Goal: Navigation & Orientation: Find specific page/section

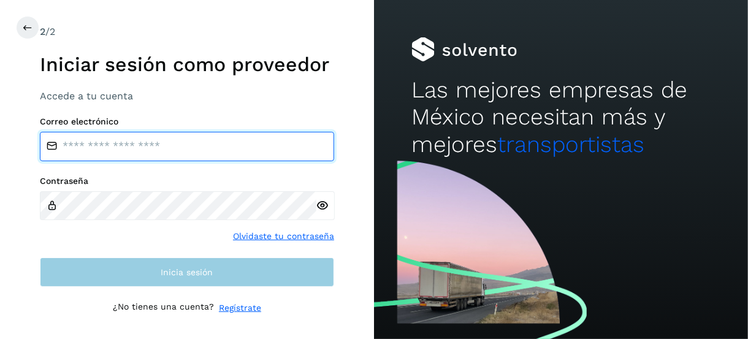
type input "**********"
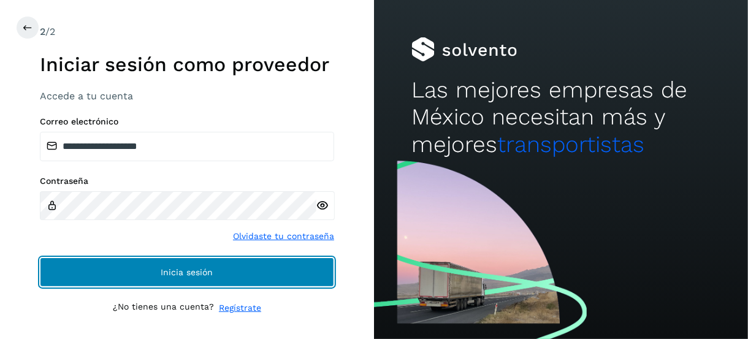
click at [224, 273] on button "Inicia sesión" at bounding box center [187, 272] width 294 height 29
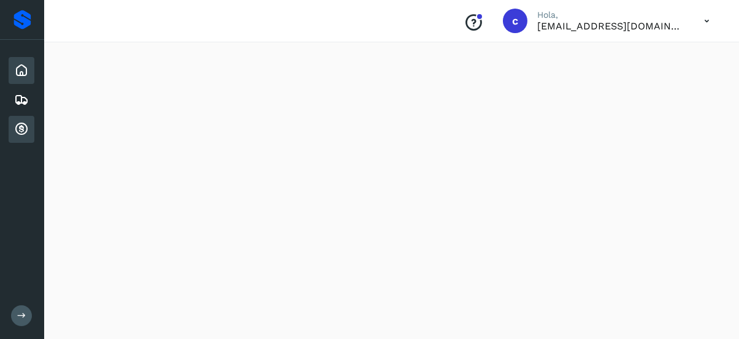
scroll to position [1039, 0]
click at [26, 96] on icon at bounding box center [21, 100] width 15 height 15
